Goal: Find specific page/section

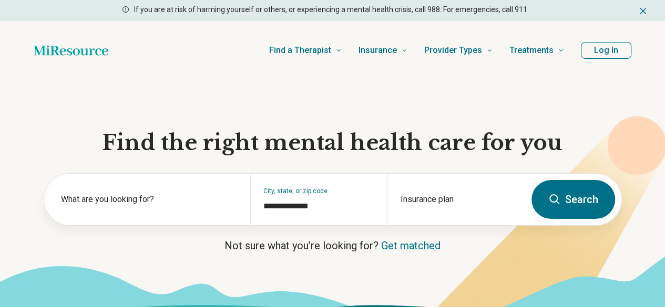
type input "**********"
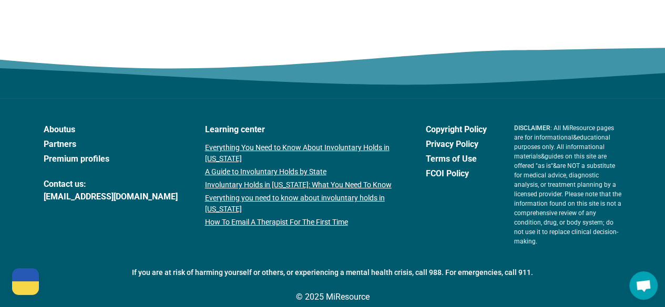
scroll to position [1874, 0]
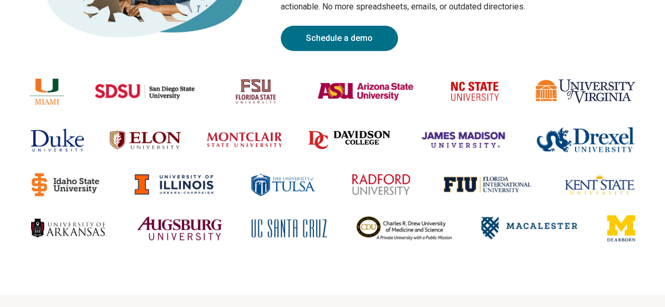
scroll to position [200, 0]
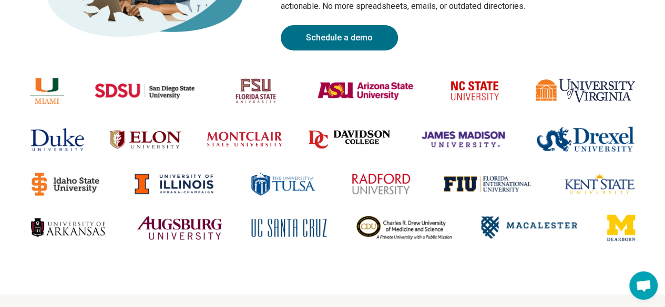
click at [288, 231] on img at bounding box center [289, 228] width 76 height 19
